Goal: Information Seeking & Learning: Understand process/instructions

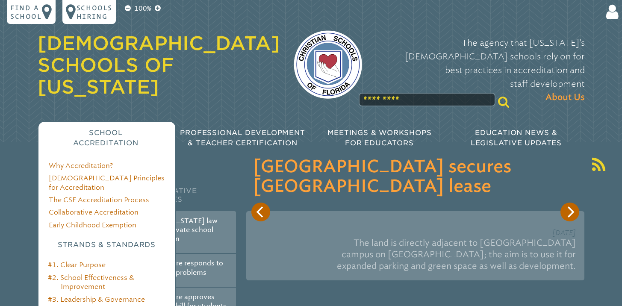
type input "**********"
click at [93, 305] on link "#4. Teaching & Learning" at bounding box center [87, 312] width 79 height 8
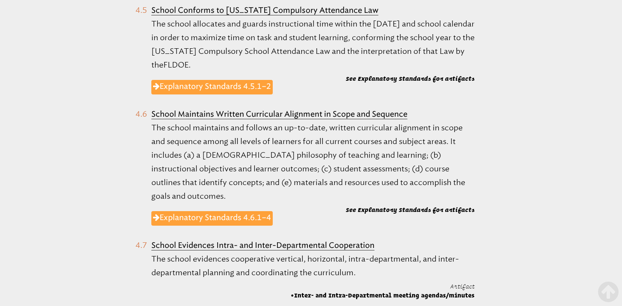
scroll to position [915, 0]
click at [250, 211] on link "Explanatory Standards 4.6.1–4" at bounding box center [211, 218] width 121 height 15
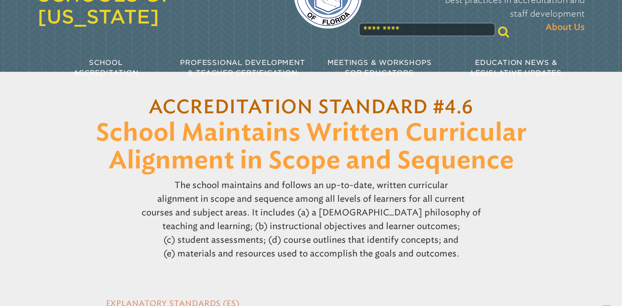
scroll to position [68, 0]
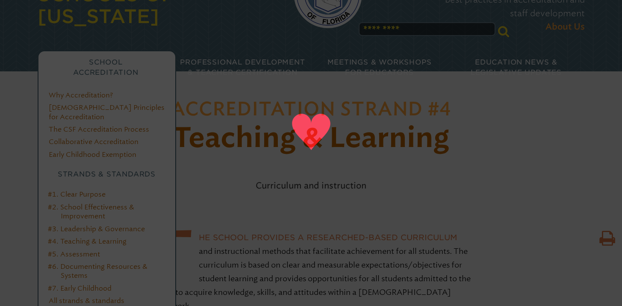
scroll to position [72, 0]
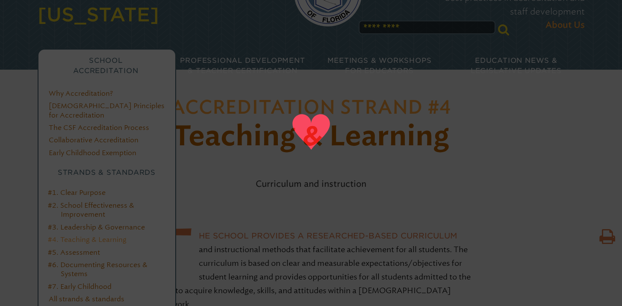
click at [91, 235] on link "#4. Teaching & Learning" at bounding box center [87, 239] width 79 height 8
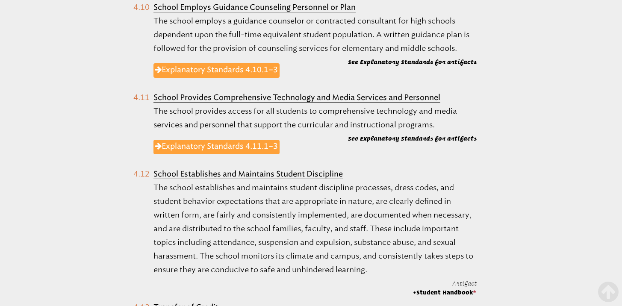
scroll to position [1361, 0]
